Goal: Task Accomplishment & Management: Manage account settings

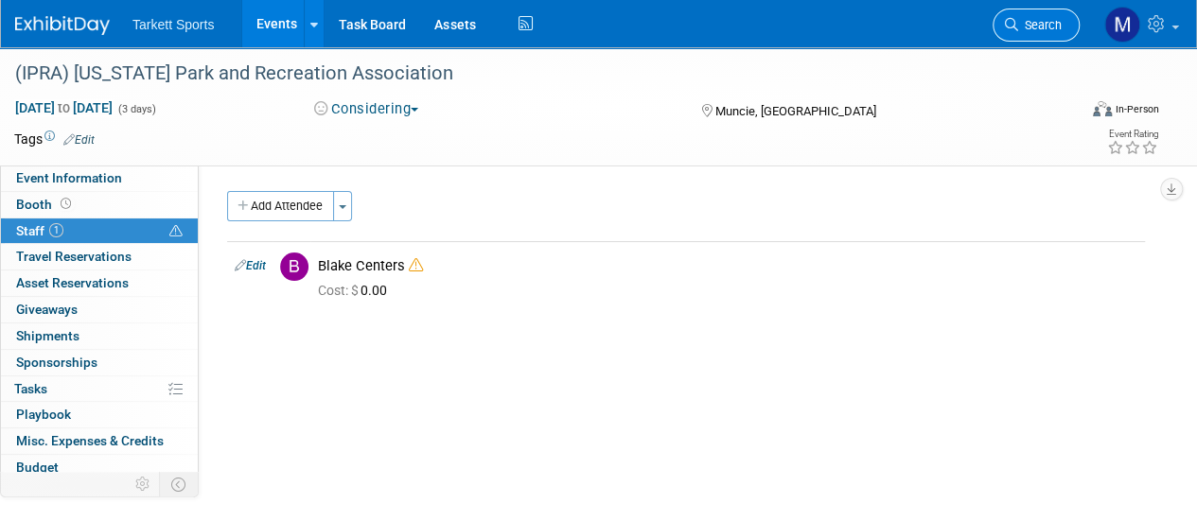
click at [1042, 27] on span "Search" at bounding box center [1040, 25] width 44 height 14
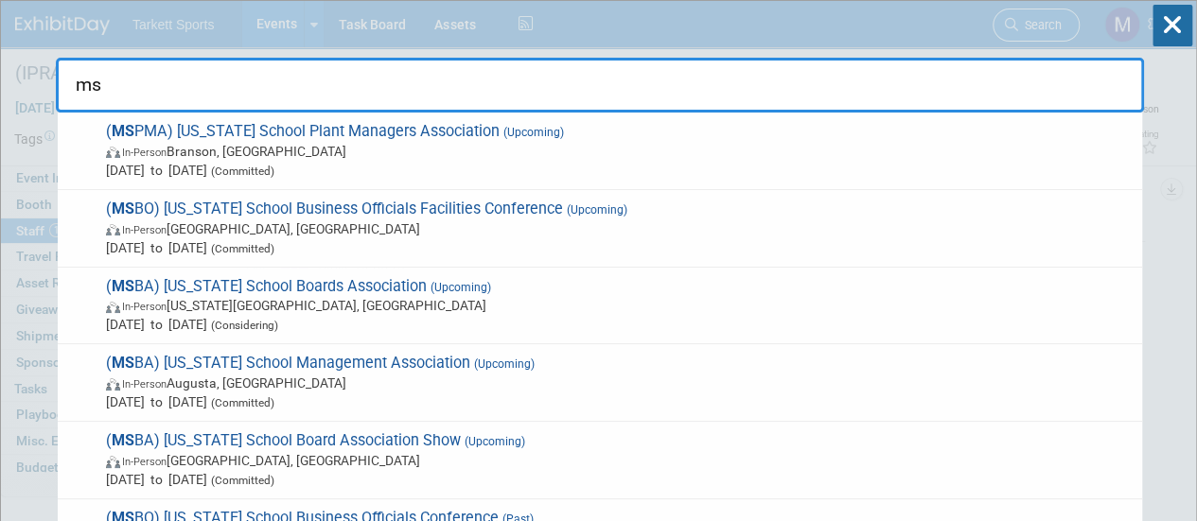
type input "msp"
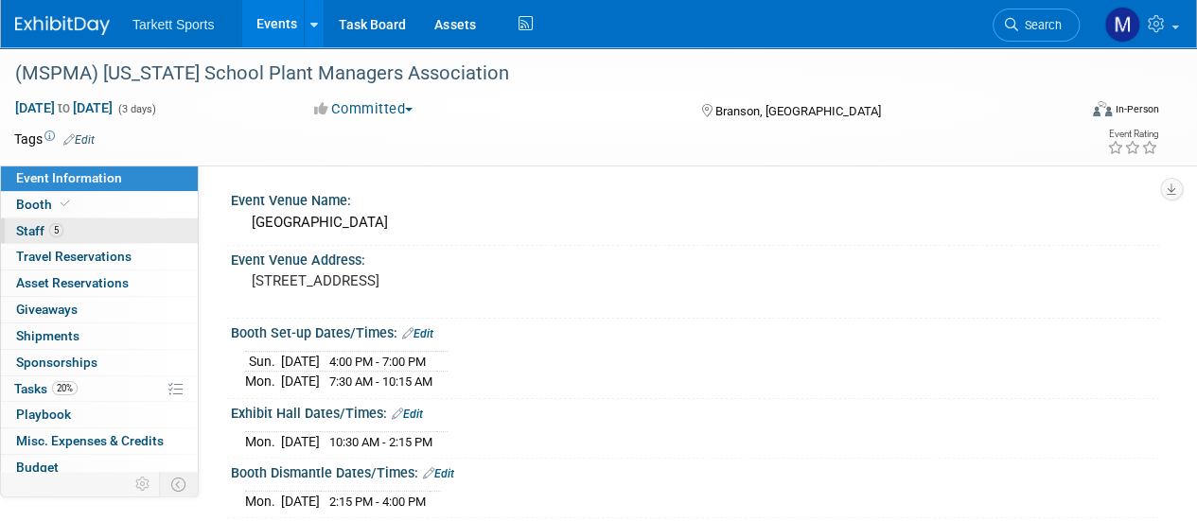
click at [85, 222] on link "5 Staff 5" at bounding box center [99, 232] width 197 height 26
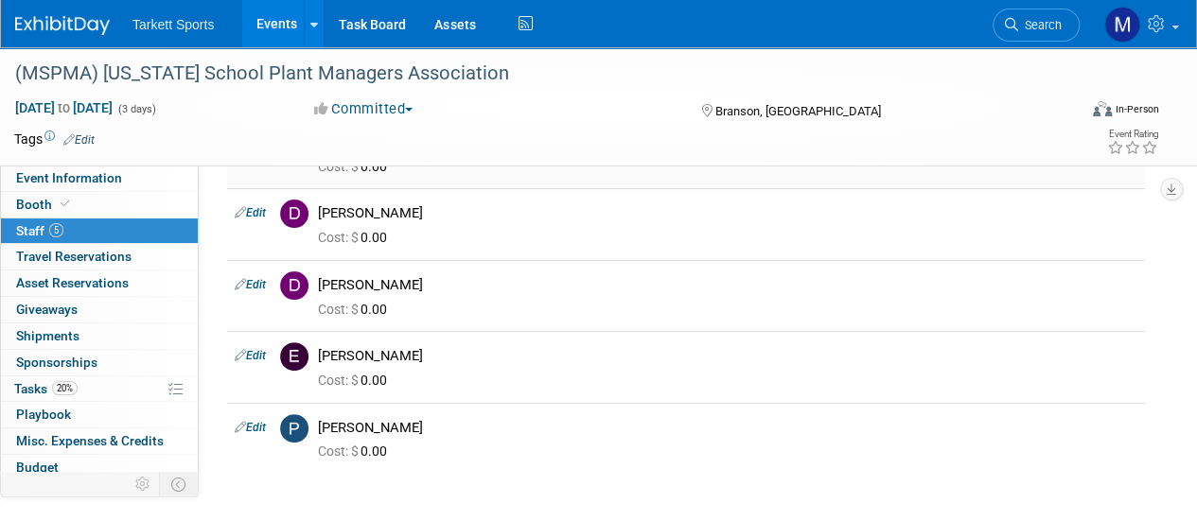
scroll to position [137, 0]
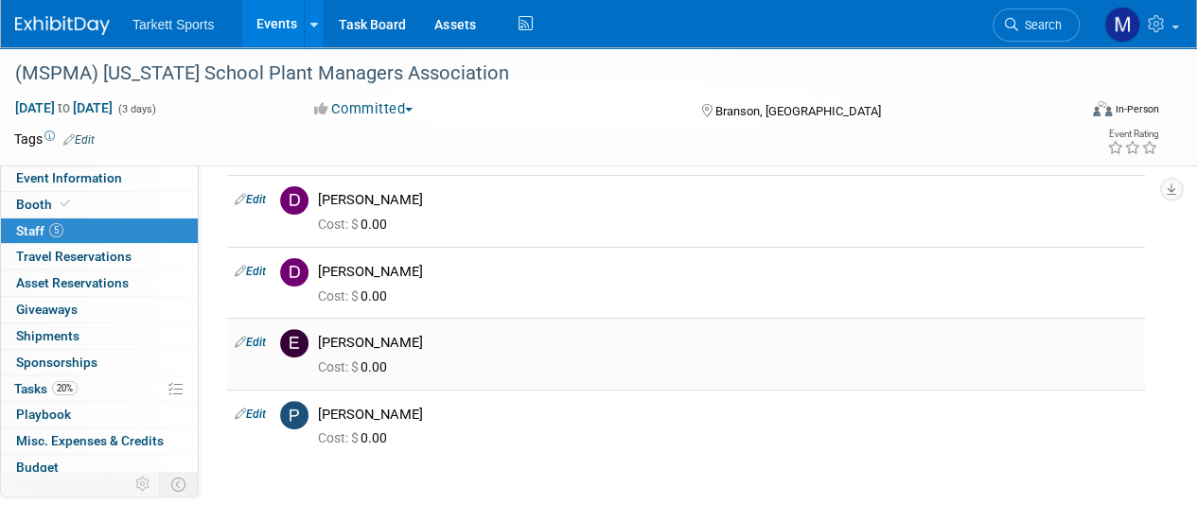
click at [253, 338] on link "Edit" at bounding box center [250, 342] width 31 height 13
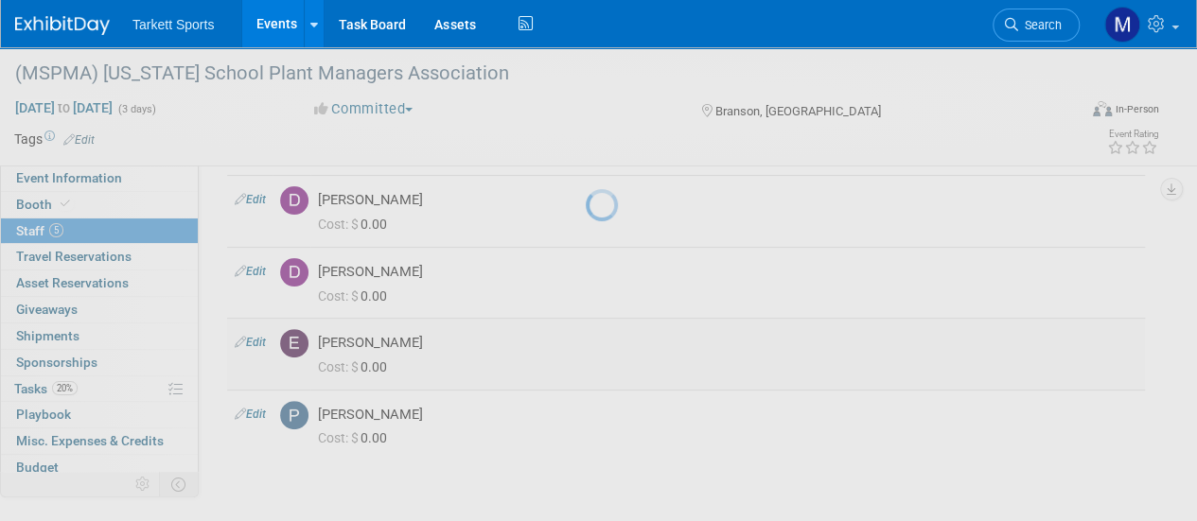
select select "505f497c-1228-4b6c-b770-80b22fa82dfc"
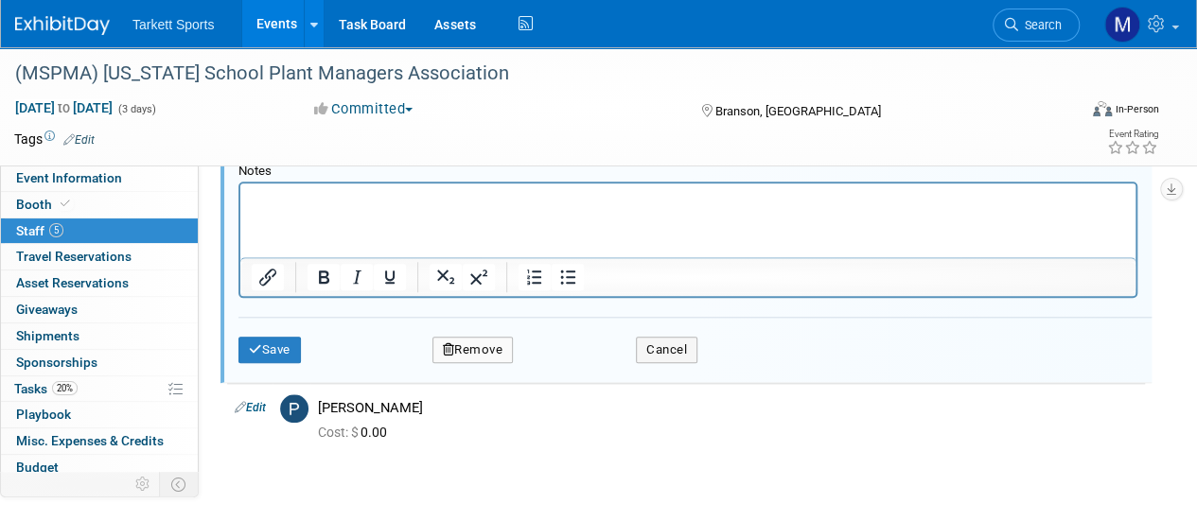
scroll to position [812, 0]
click at [453, 349] on button "Remove" at bounding box center [472, 351] width 81 height 26
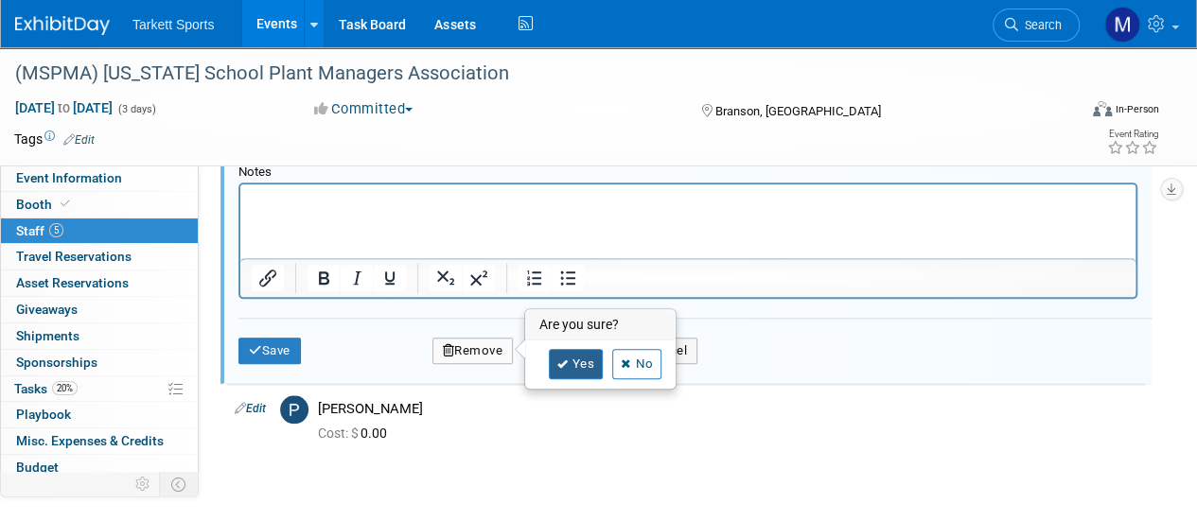
click at [587, 351] on link "Yes" at bounding box center [576, 364] width 55 height 30
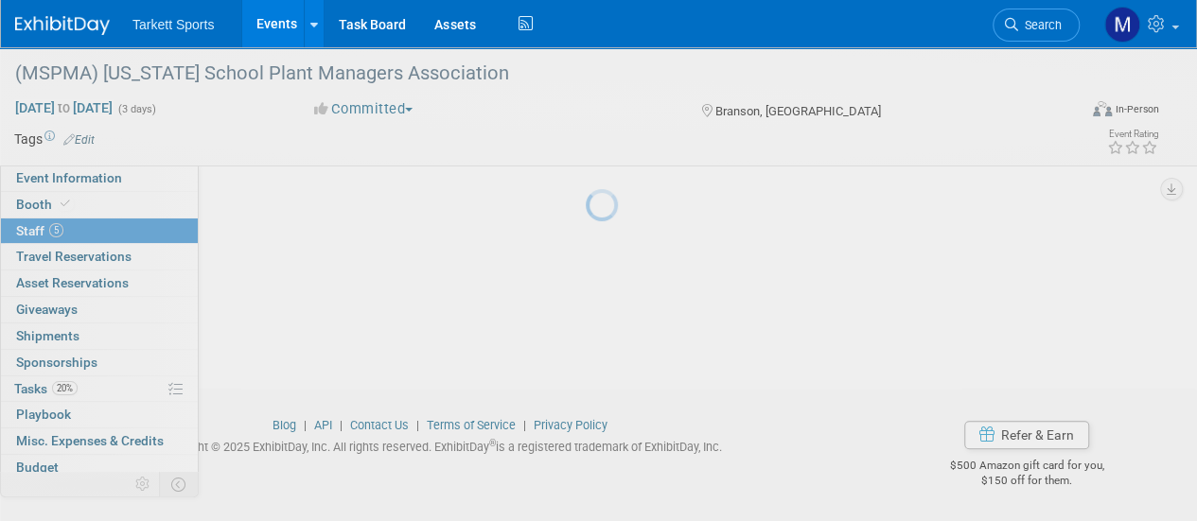
scroll to position [238, 0]
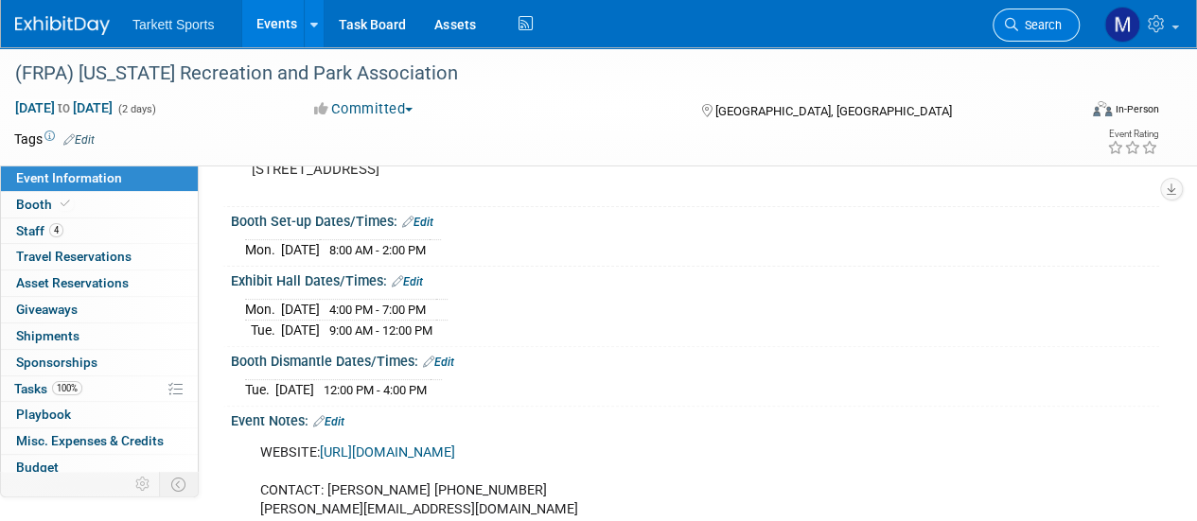
click at [1032, 22] on span "Search" at bounding box center [1040, 25] width 44 height 14
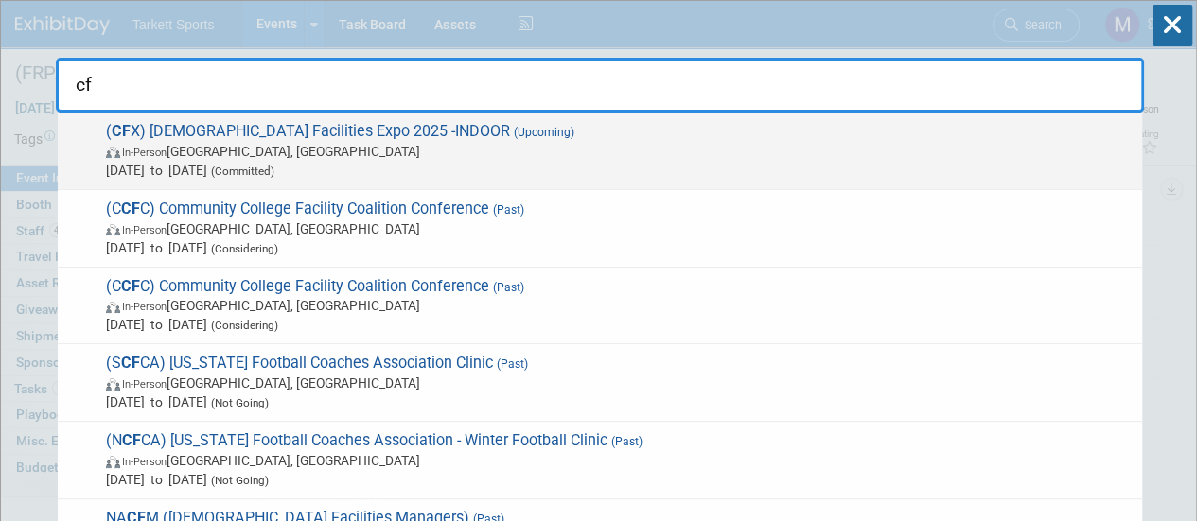
type input "cf"
click at [570, 149] on span "In-Person Chattanooga, TN" at bounding box center [619, 151] width 1026 height 19
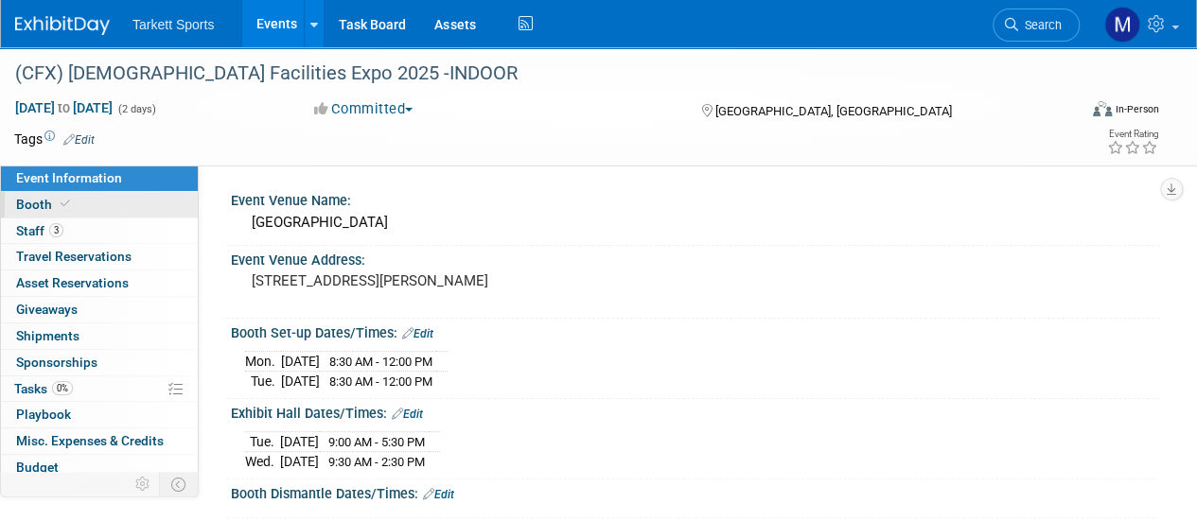
click at [76, 203] on link "Booth" at bounding box center [99, 205] width 197 height 26
select select "Indoor"
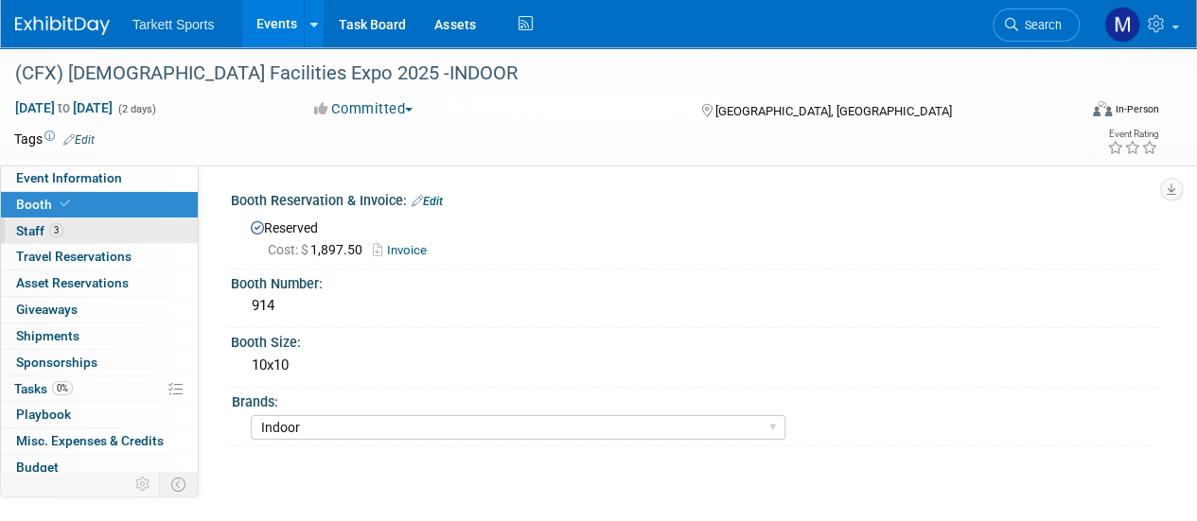
click at [78, 230] on link "3 Staff 3" at bounding box center [99, 232] width 197 height 26
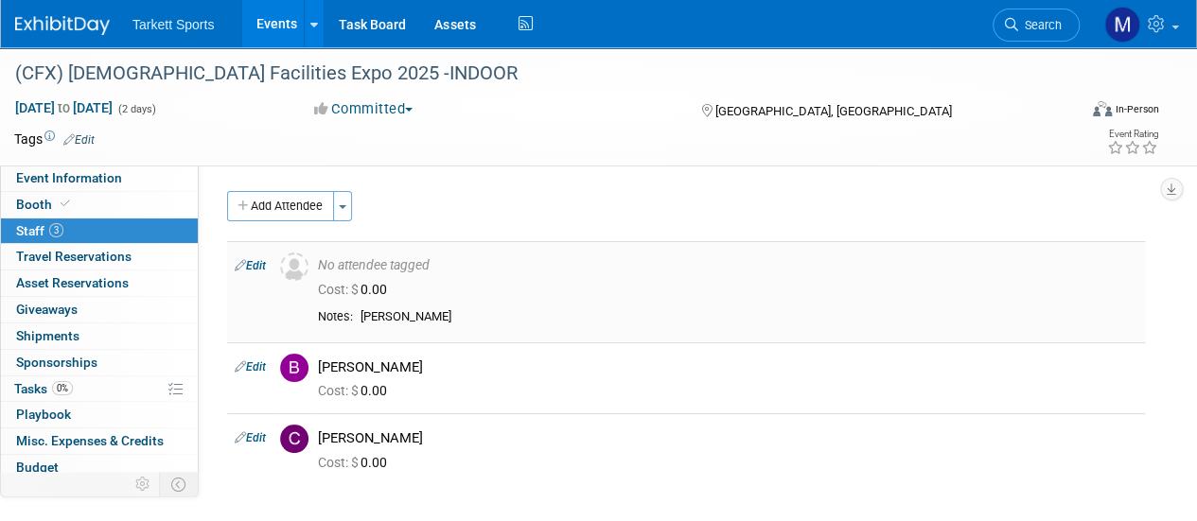
scroll to position [22, 0]
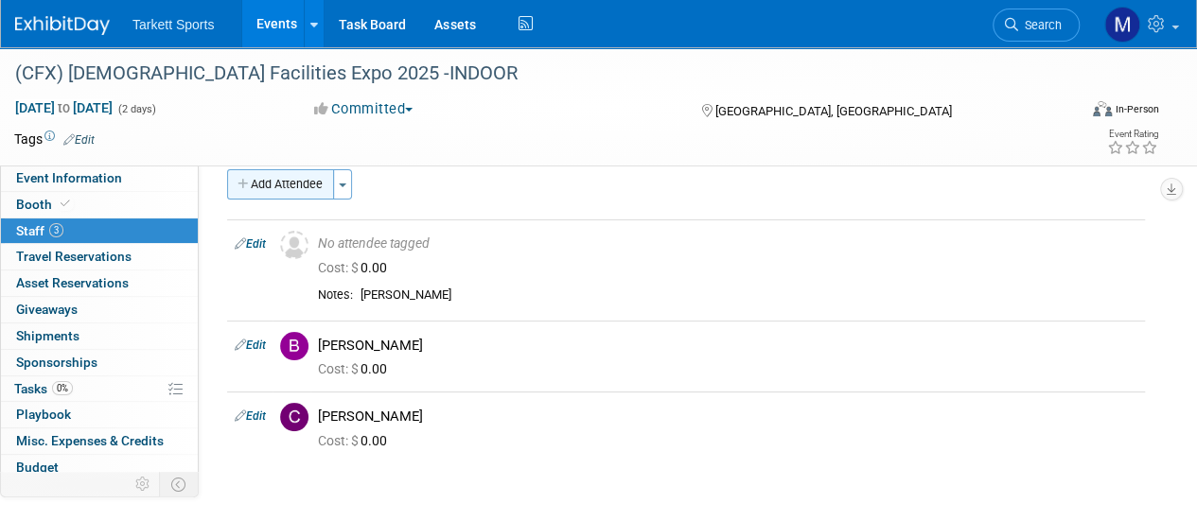
click at [271, 191] on button "Add Attendee" at bounding box center [280, 184] width 107 height 30
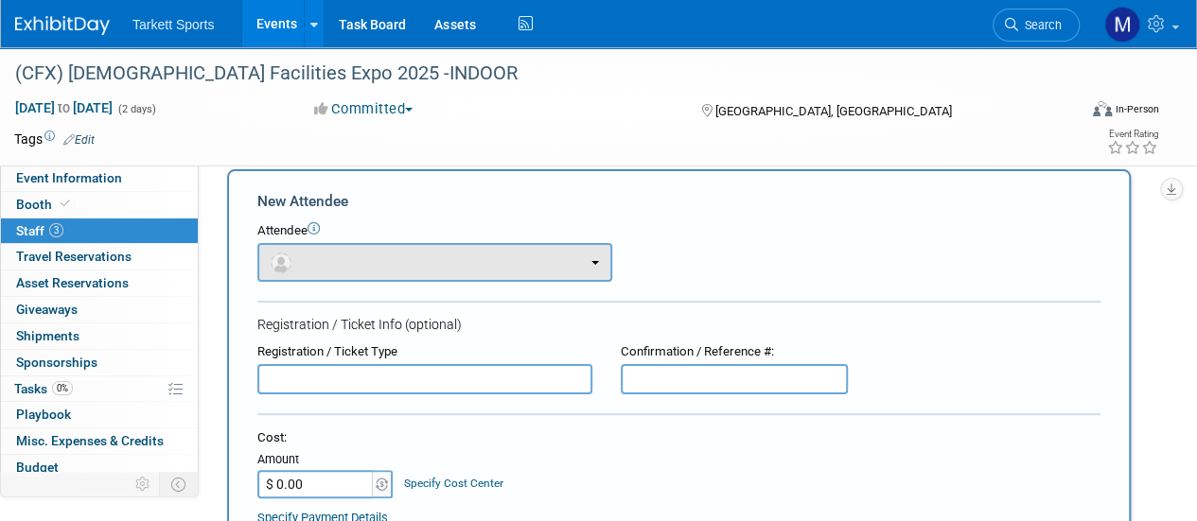
scroll to position [0, 0]
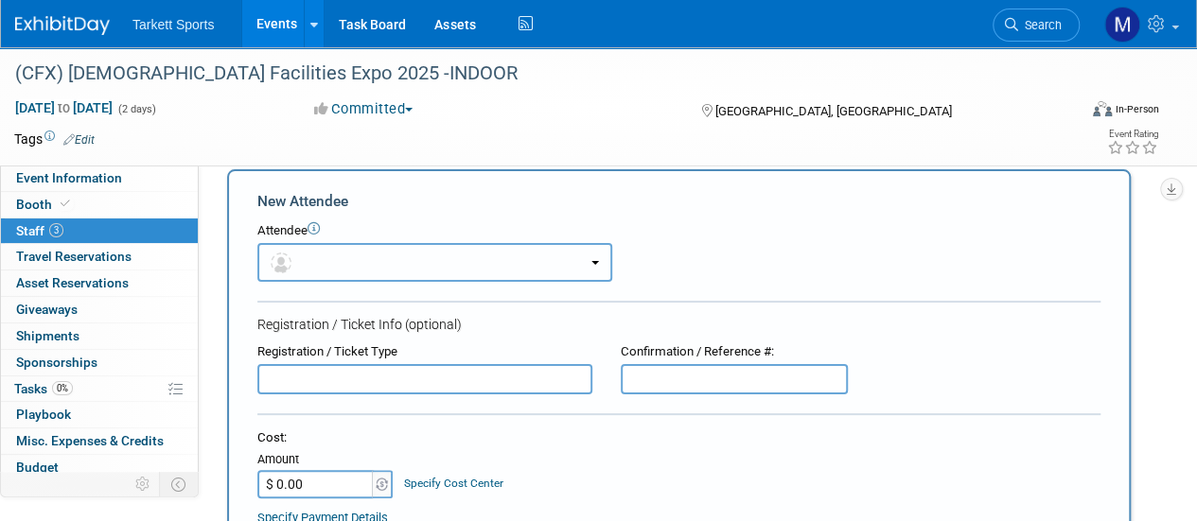
click at [358, 264] on button "button" at bounding box center [434, 262] width 355 height 39
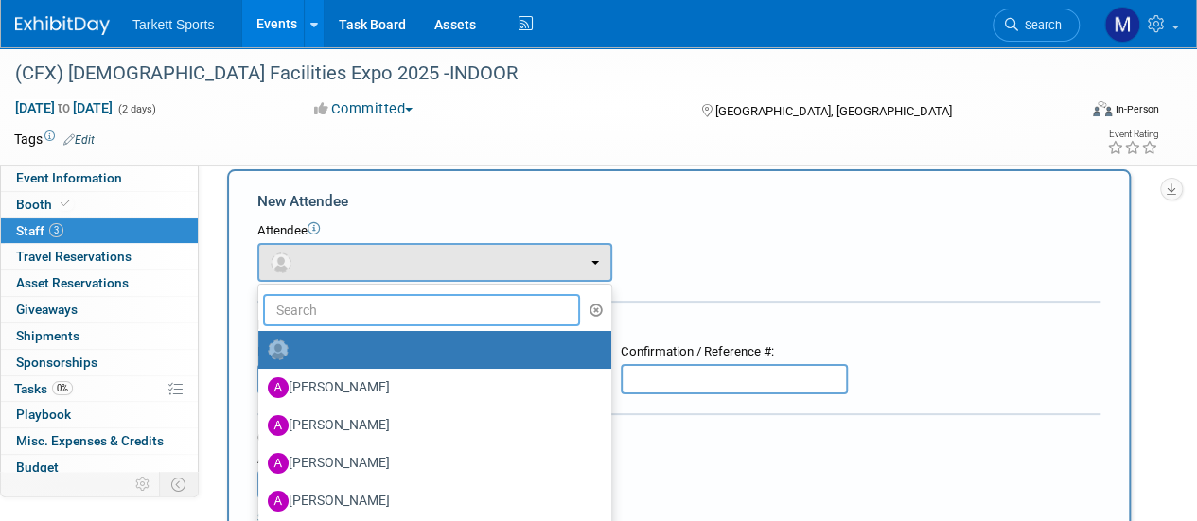
click at [352, 313] on input "text" at bounding box center [421, 310] width 317 height 32
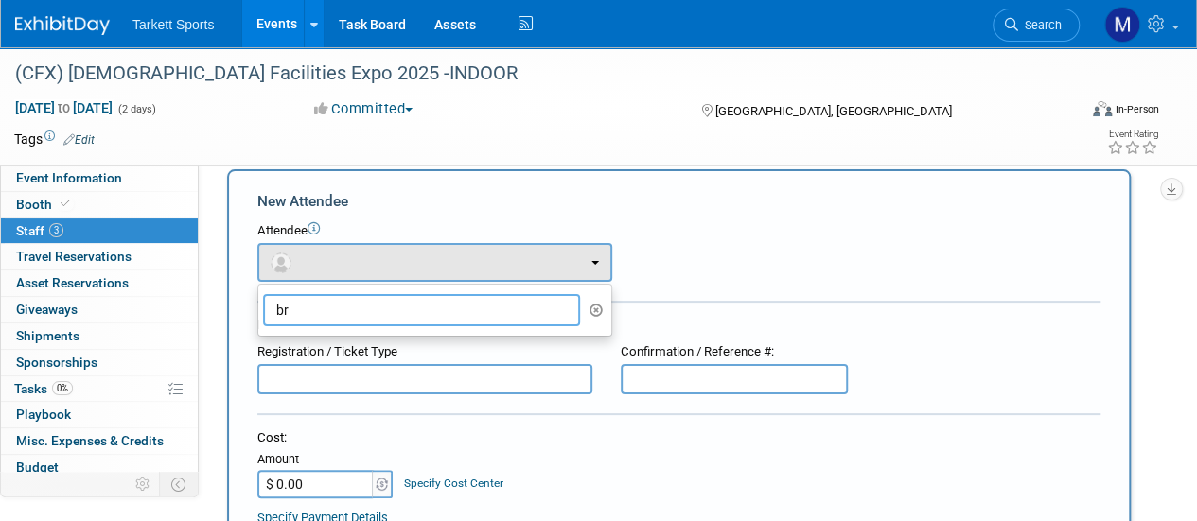
type input "b"
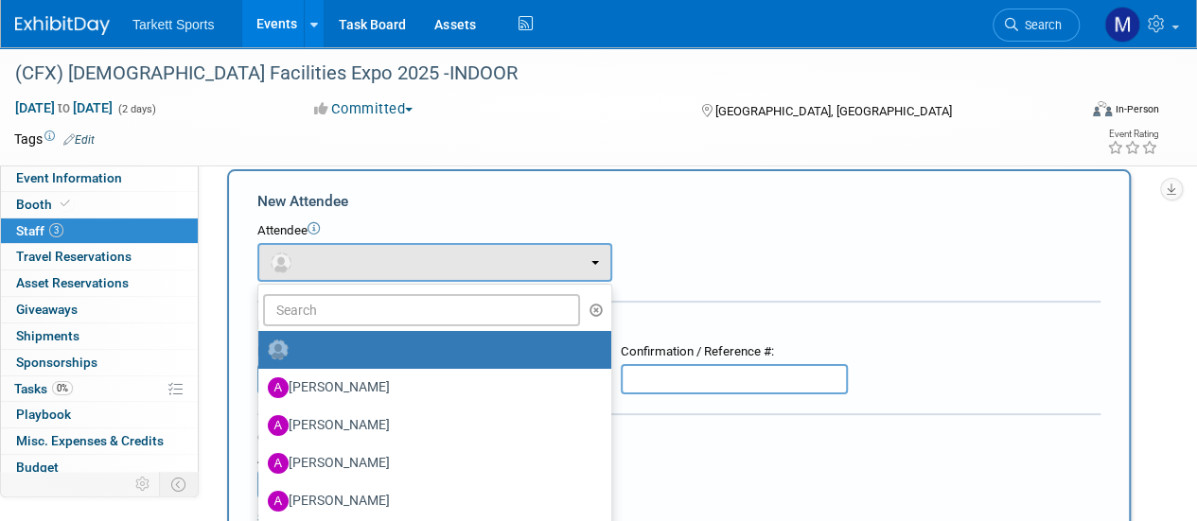
click at [691, 260] on div "Attendee <img src="https://www.exhibitday.com/Images/Unassigned-User-Icon.png" …" at bounding box center [678, 252] width 843 height 60
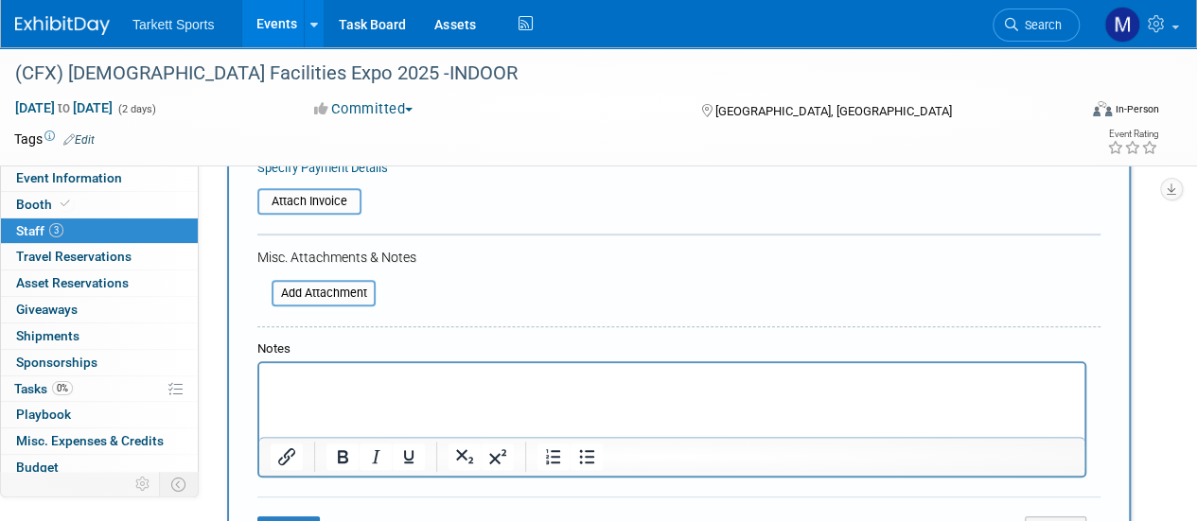
scroll to position [387, 0]
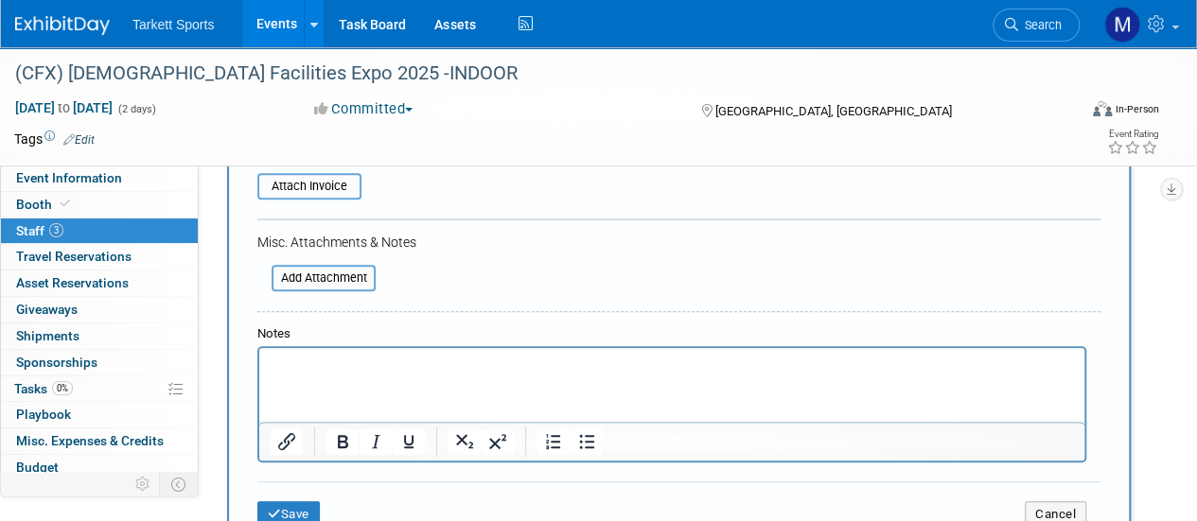
click at [401, 375] on html at bounding box center [671, 361] width 825 height 26
click at [296, 504] on button "Save" at bounding box center [288, 514] width 62 height 26
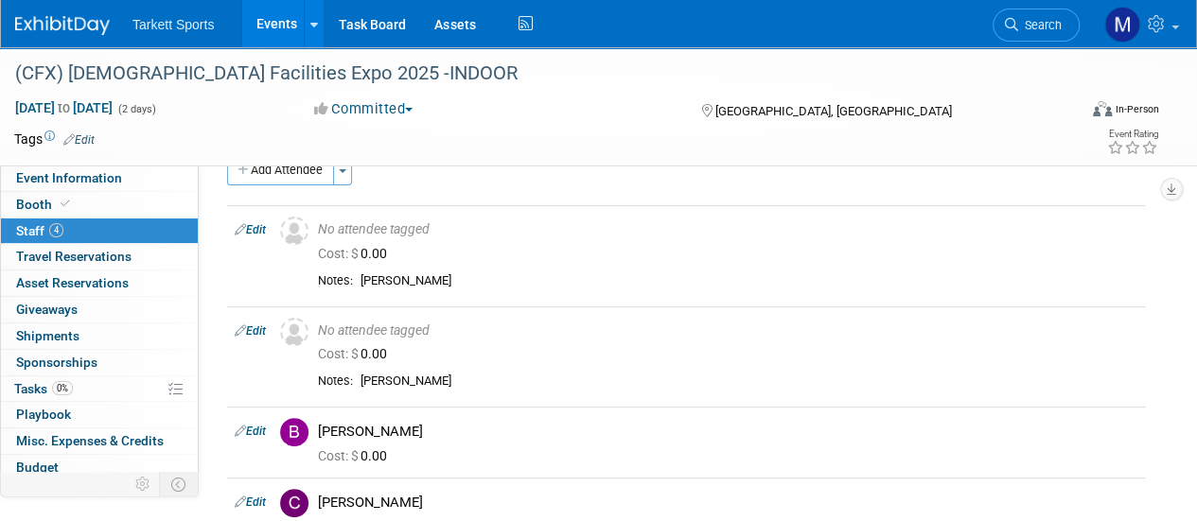
scroll to position [0, 0]
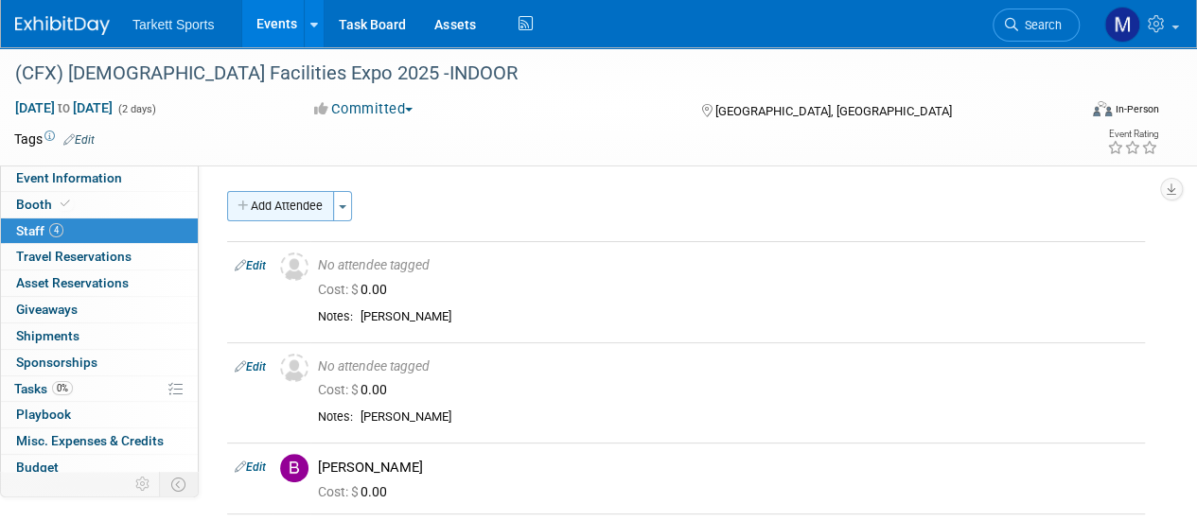
click at [283, 213] on button "Add Attendee" at bounding box center [280, 206] width 107 height 30
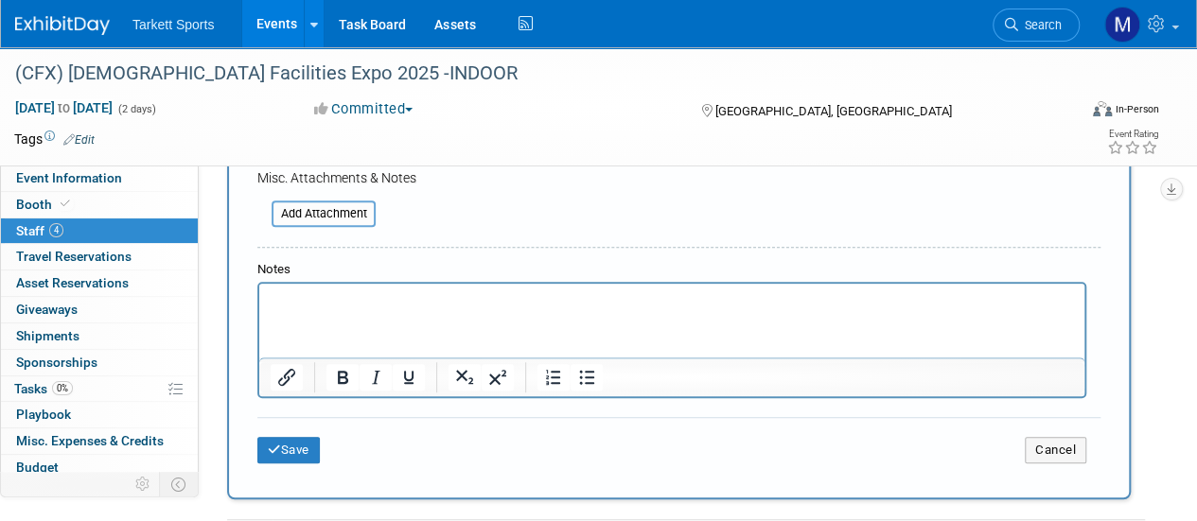
scroll to position [450, 0]
click at [354, 302] on p "Rich Text Area. Press ALT-0 for help." at bounding box center [672, 301] width 803 height 19
click at [301, 460] on button "Save" at bounding box center [288, 451] width 62 height 26
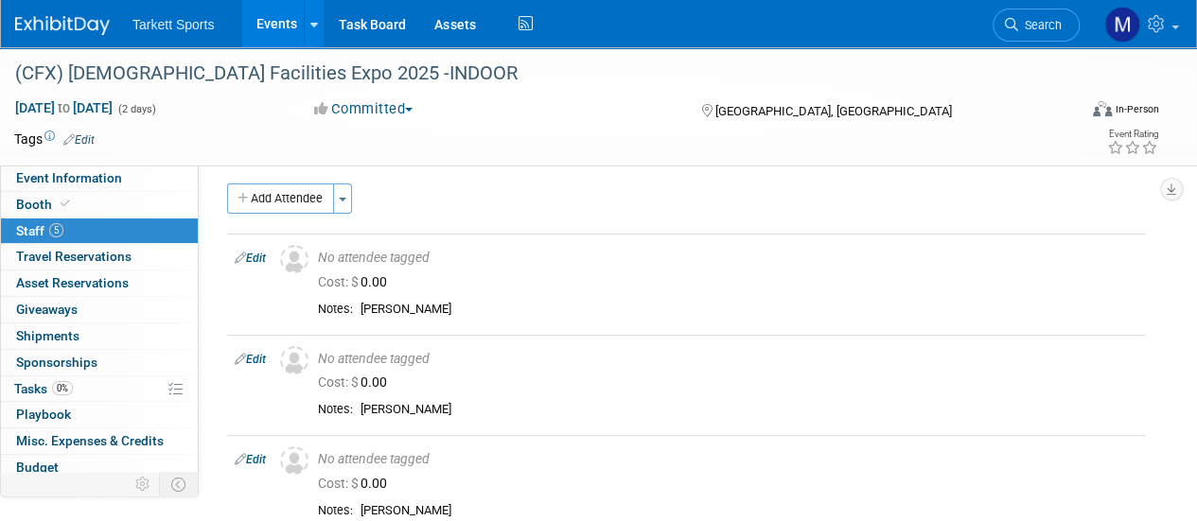
scroll to position [0, 0]
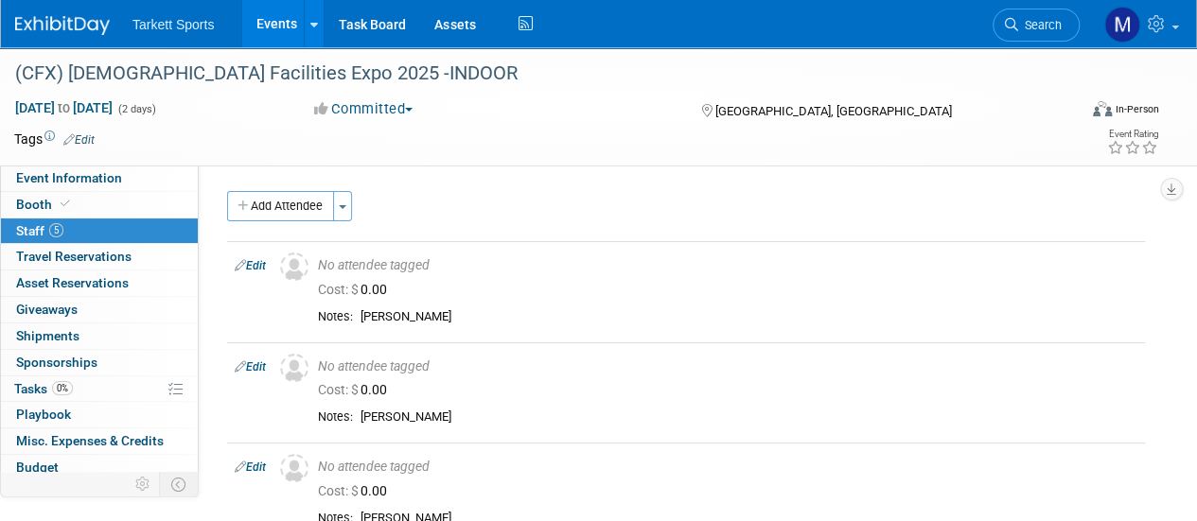
click at [274, 28] on link "Events" at bounding box center [276, 23] width 69 height 47
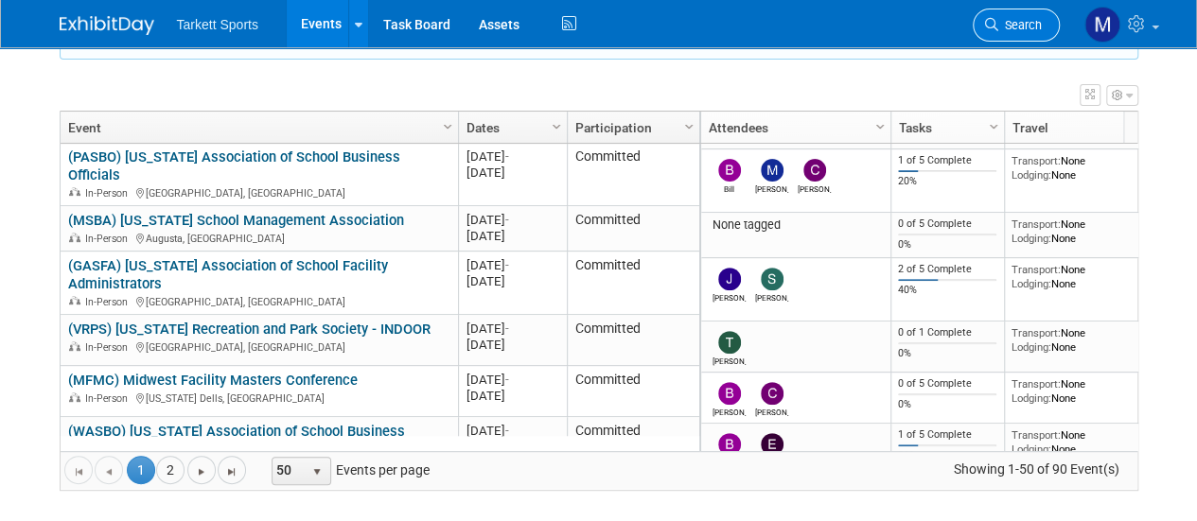
click at [1021, 16] on link "Search" at bounding box center [1015, 25] width 87 height 33
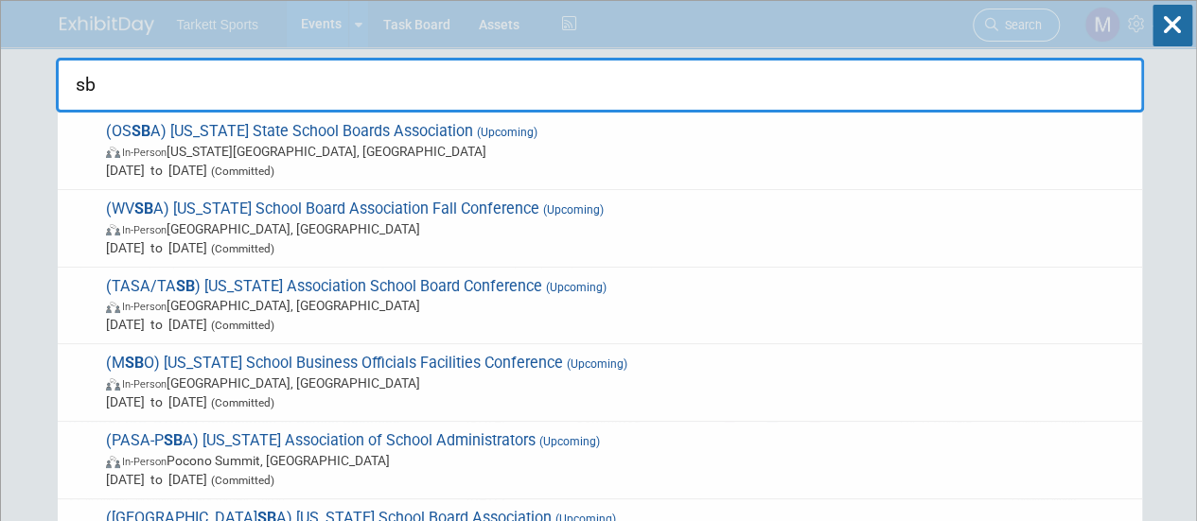
type input "s"
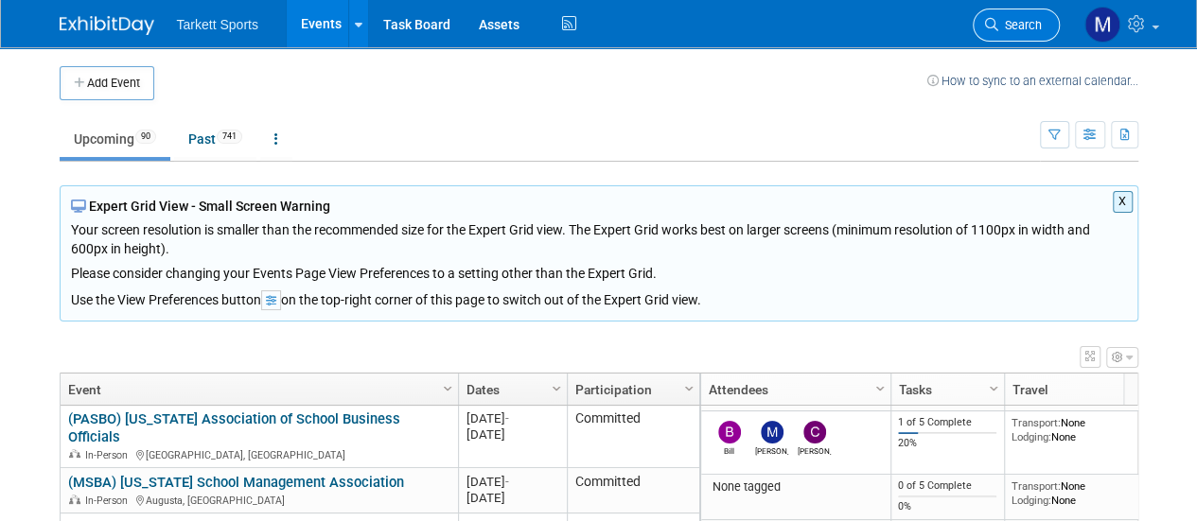
click at [1023, 31] on span "Search" at bounding box center [1020, 25] width 44 height 14
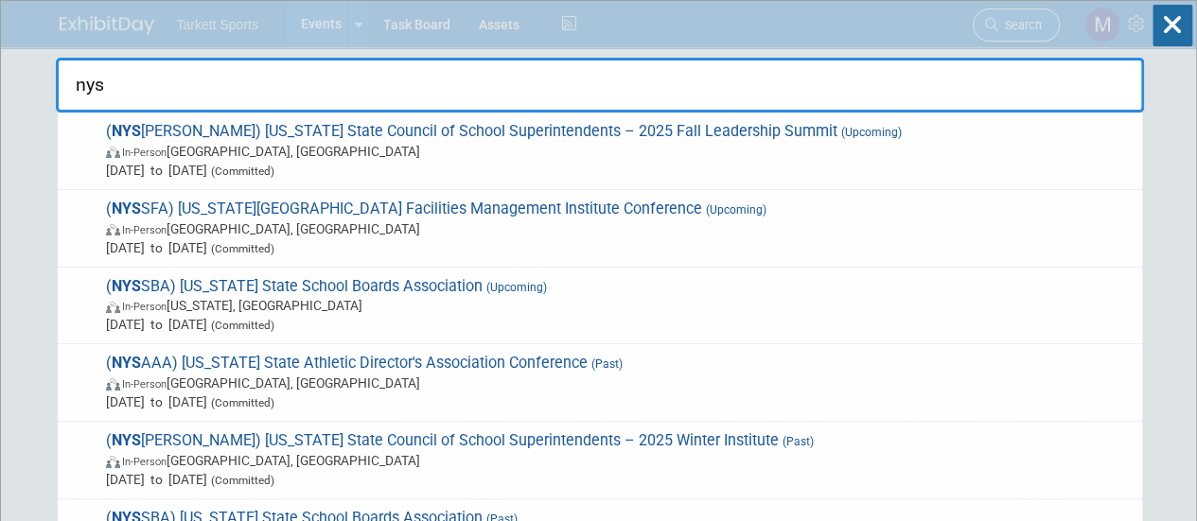
type input "nyss"
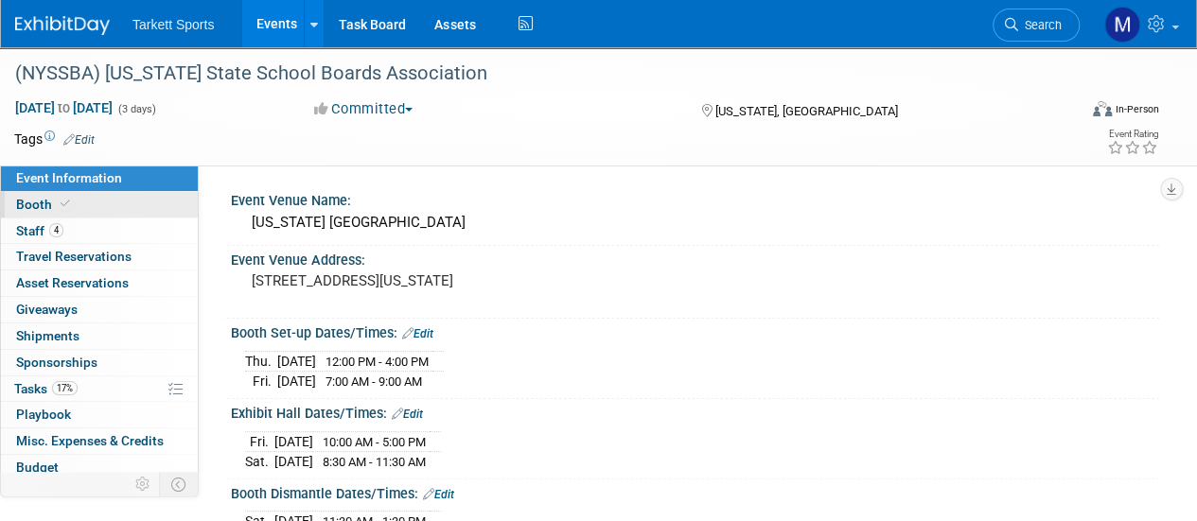
click at [140, 200] on link "Booth" at bounding box center [99, 205] width 197 height 26
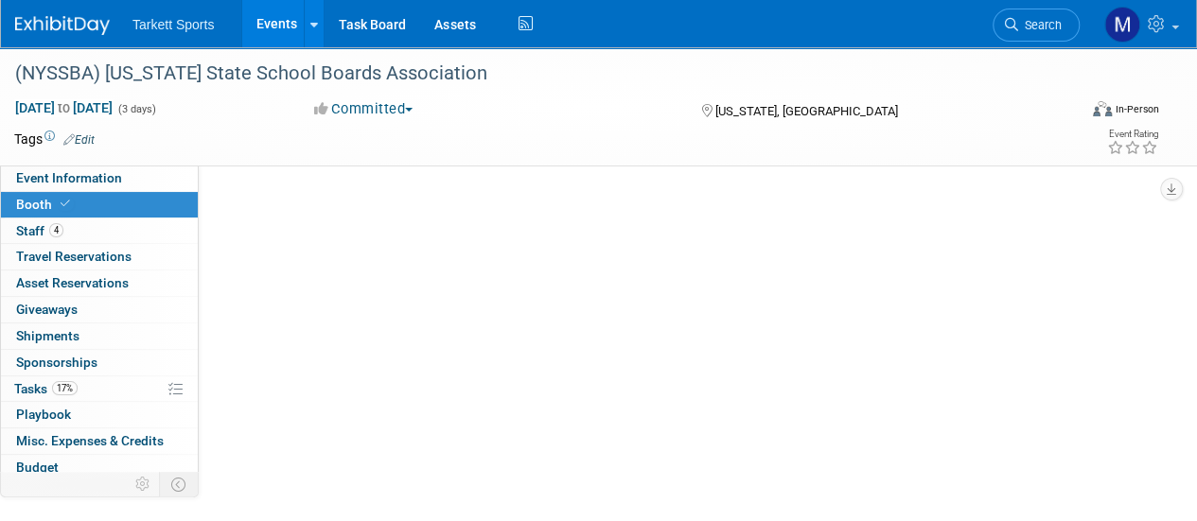
select select "FieldTurf, [PERSON_NAME], Indoor"
